Goal: Information Seeking & Learning: Check status

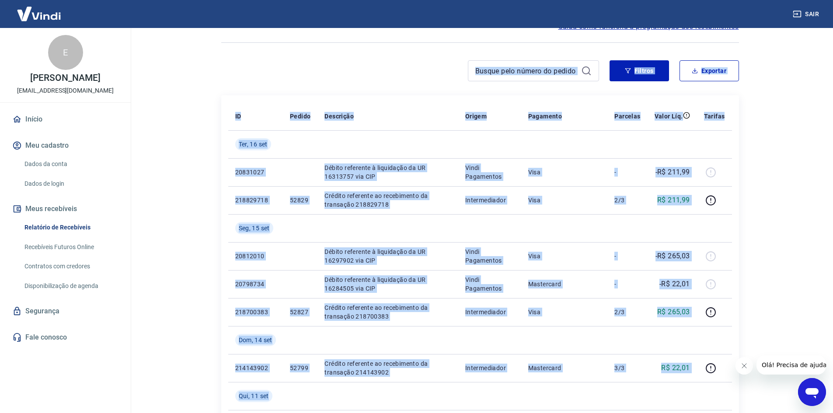
scroll to position [44, 0]
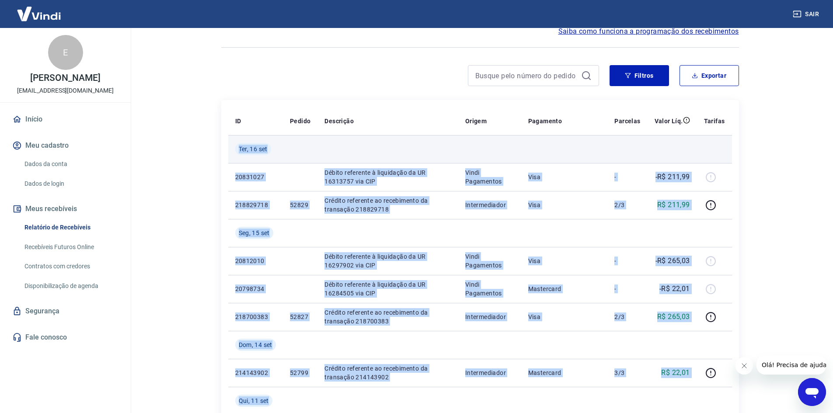
drag, startPoint x: 695, startPoint y: 293, endPoint x: 234, endPoint y: 149, distance: 483.1
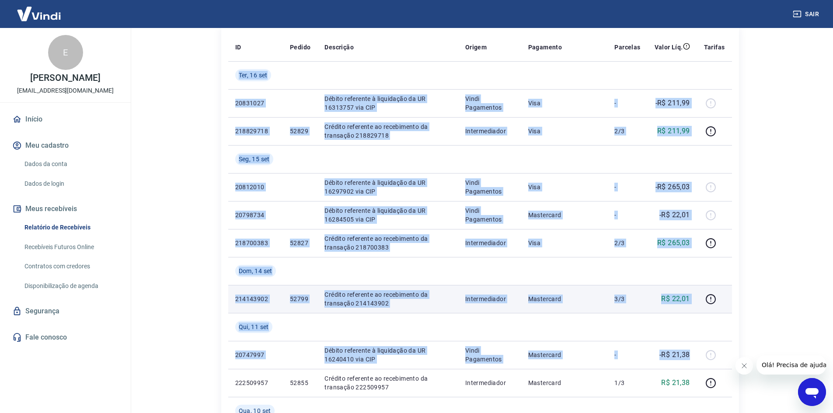
scroll to position [131, 0]
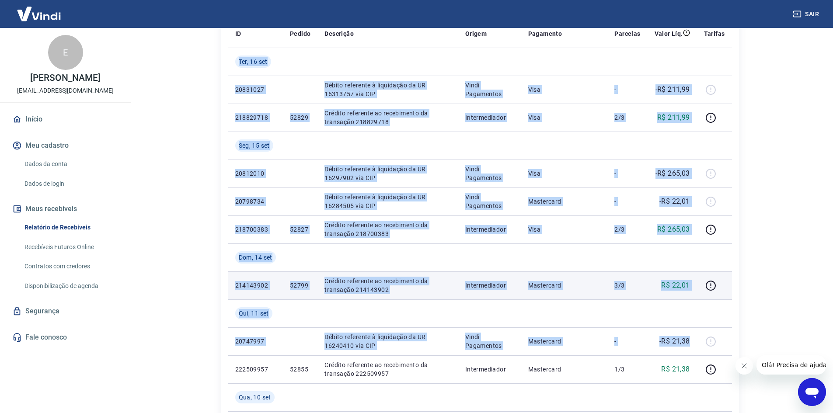
click at [360, 286] on p "Crédito referente ao recebimento da transação 214143902" at bounding box center [387, 285] width 126 height 17
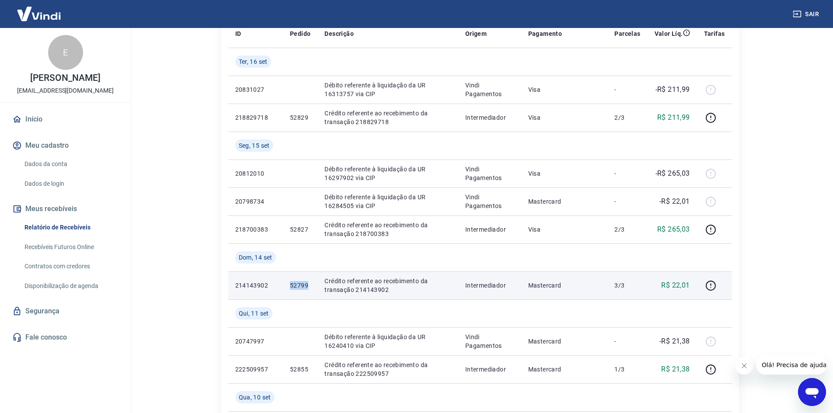
drag, startPoint x: 310, startPoint y: 284, endPoint x: 290, endPoint y: 283, distance: 19.3
click at [290, 283] on p "52799" at bounding box center [300, 285] width 21 height 9
copy p "52799"
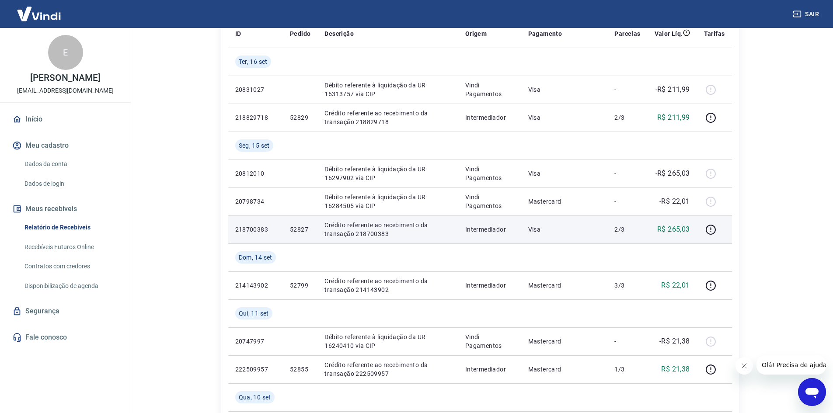
click at [305, 227] on p "52827" at bounding box center [300, 229] width 21 height 9
drag, startPoint x: 309, startPoint y: 228, endPoint x: 289, endPoint y: 227, distance: 20.1
click at [289, 227] on td "52827" at bounding box center [300, 230] width 35 height 28
copy p "52827"
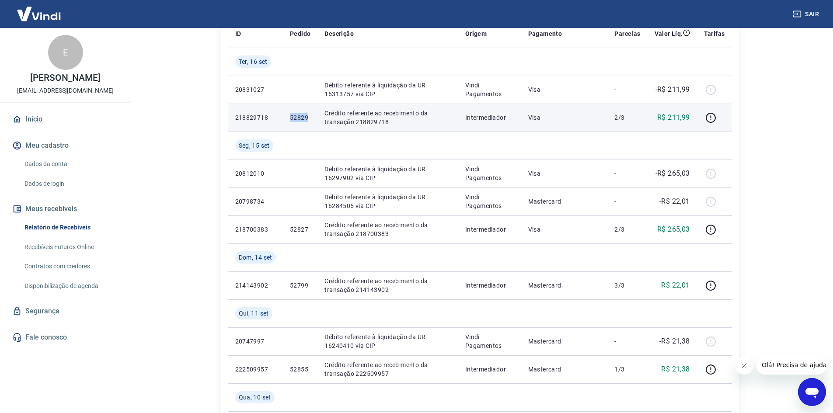
drag, startPoint x: 307, startPoint y: 116, endPoint x: 288, endPoint y: 116, distance: 18.8
click at [288, 116] on td "52829" at bounding box center [300, 118] width 35 height 28
copy p "52829"
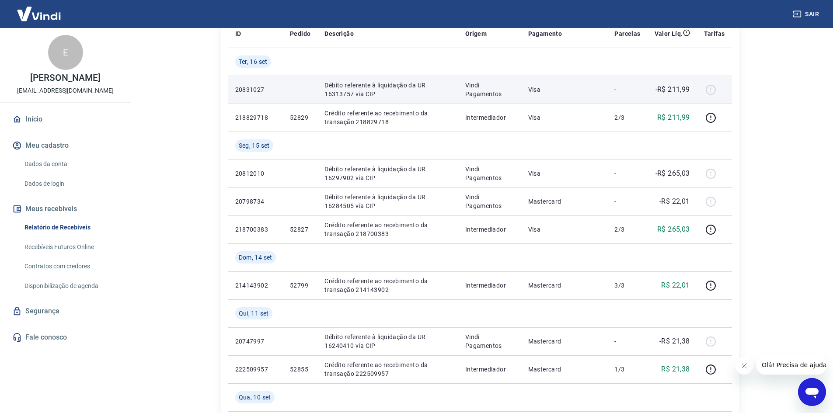
click at [426, 90] on p "Débito referente à liquidação da UR 16313757 via CIP" at bounding box center [387, 89] width 126 height 17
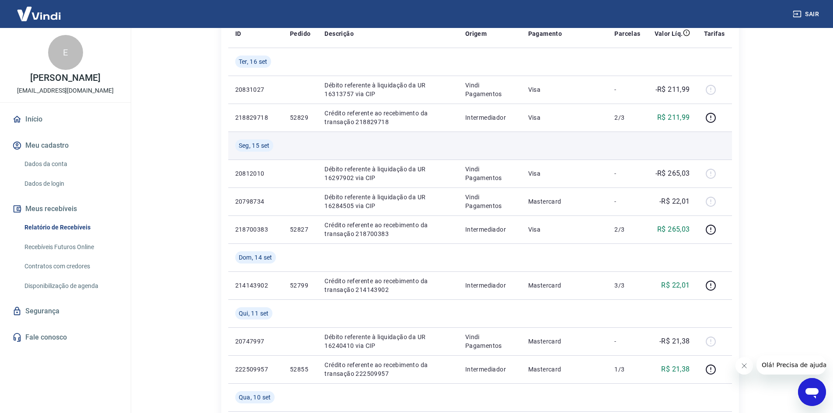
scroll to position [0, 0]
